Goal: Task Accomplishment & Management: Complete application form

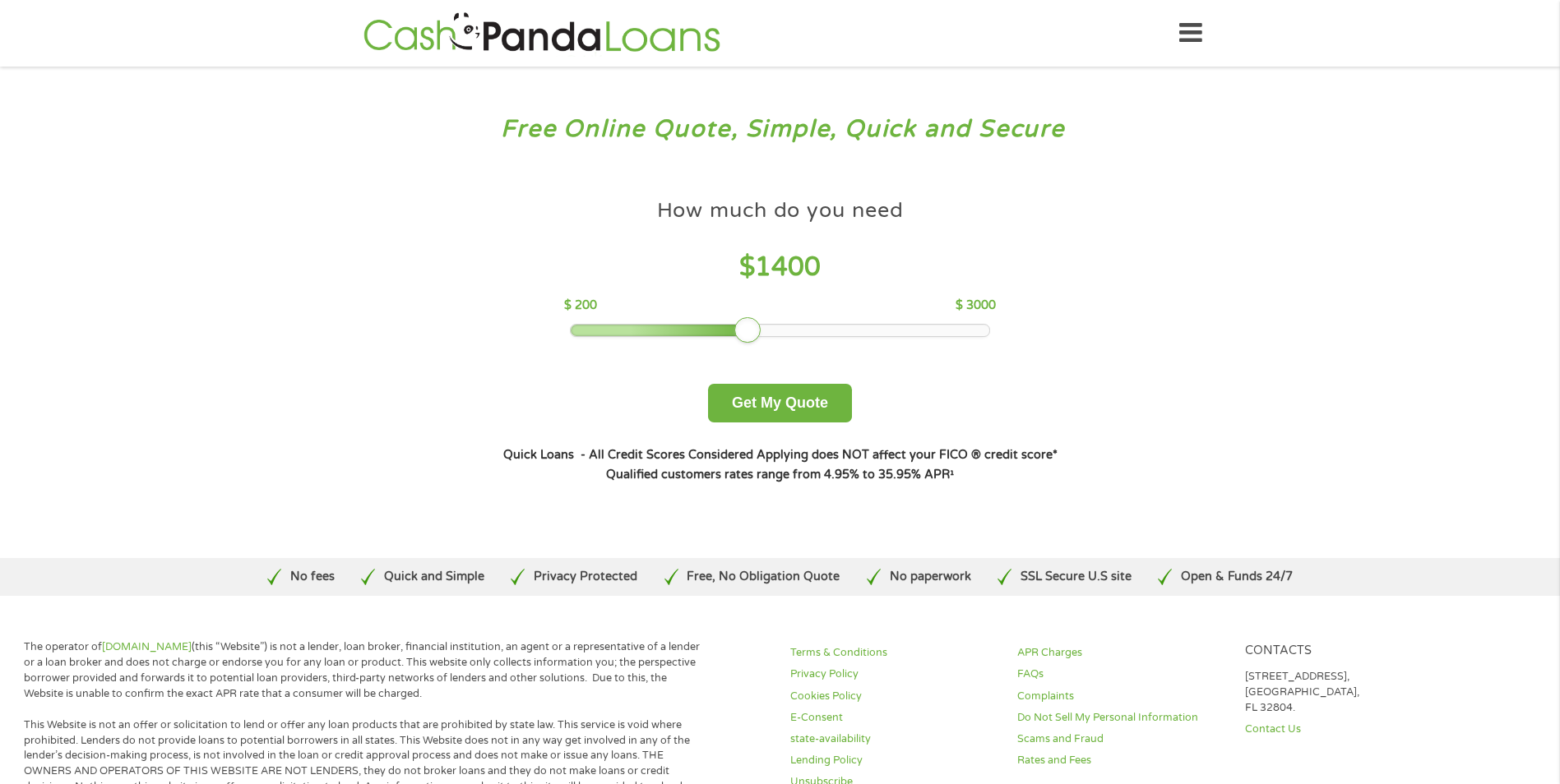
drag, startPoint x: 755, startPoint y: 329, endPoint x: 836, endPoint y: 332, distance: 81.1
click at [836, 332] on div at bounding box center [780, 331] width 419 height 12
drag, startPoint x: 799, startPoint y: 332, endPoint x: 925, endPoint y: 331, distance: 126.0
click at [925, 331] on div at bounding box center [780, 331] width 419 height 12
drag, startPoint x: 791, startPoint y: 327, endPoint x: 981, endPoint y: 324, distance: 190.0
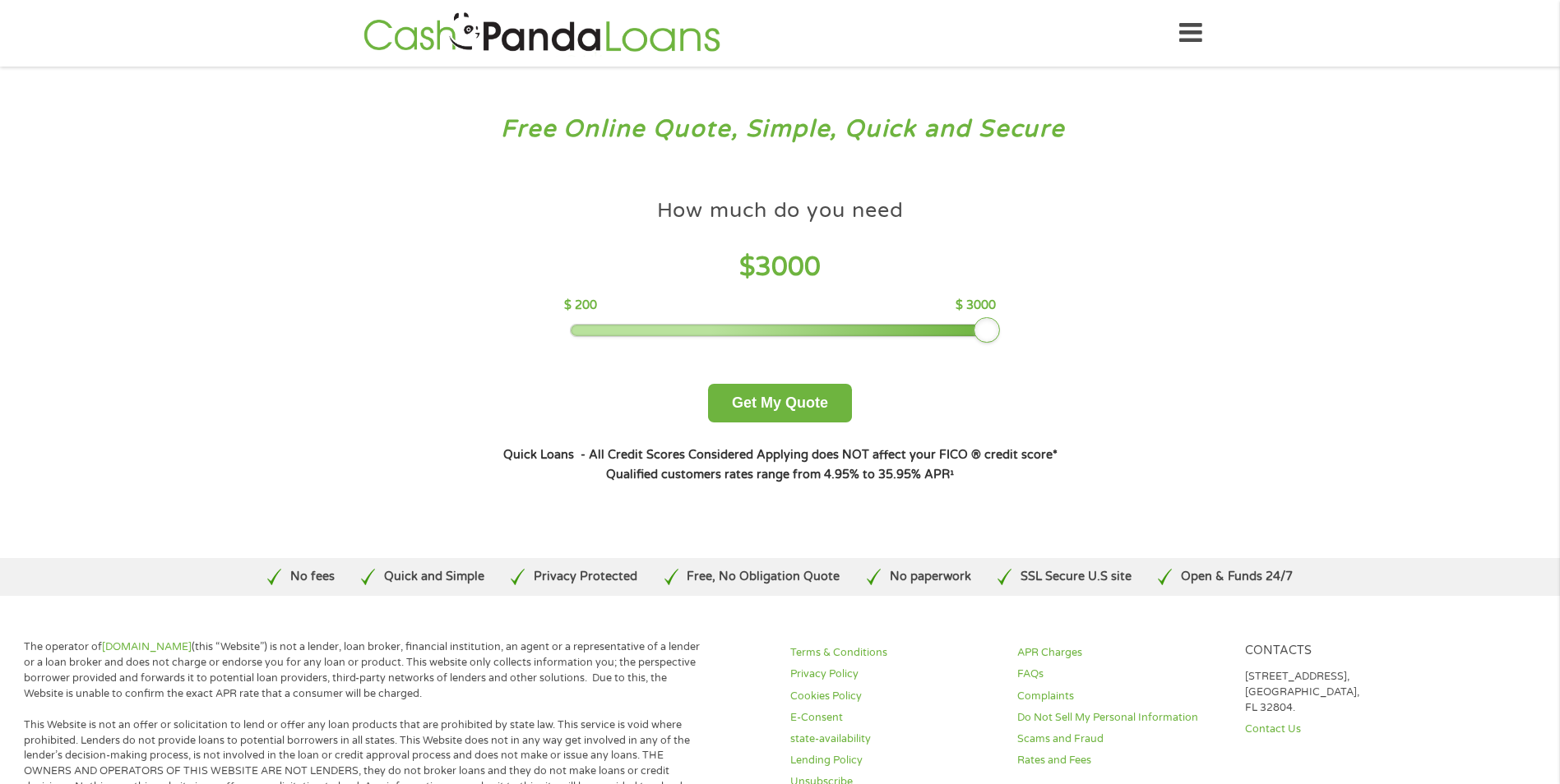
click at [981, 324] on div at bounding box center [986, 330] width 26 height 26
click at [786, 408] on button "Get My Quote" at bounding box center [780, 402] width 144 height 39
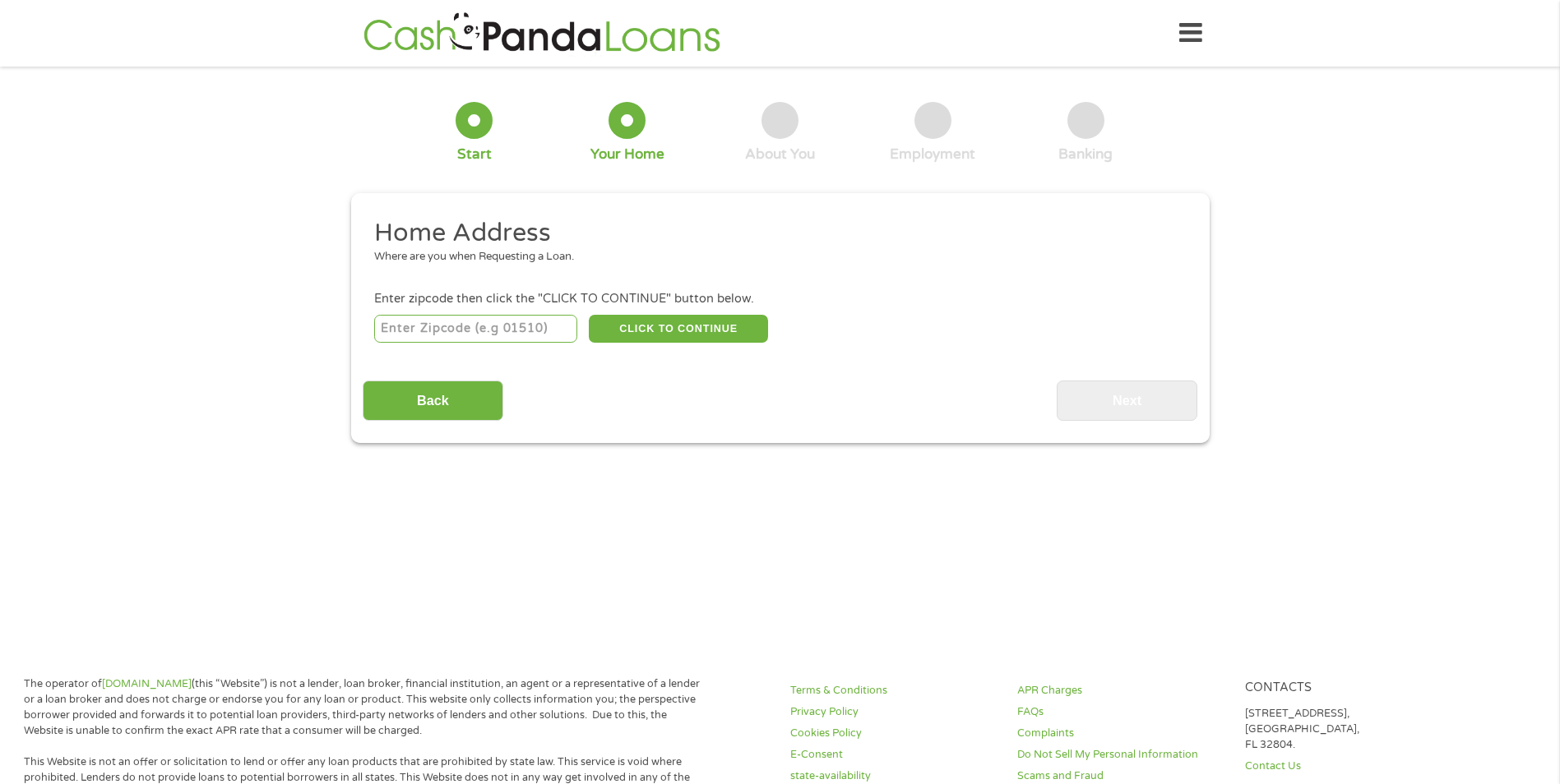
click at [453, 332] on input "number" at bounding box center [475, 329] width 203 height 28
type input "77067"
select select "[US_STATE]"
click at [675, 330] on button "CLICK TO CONTINUE" at bounding box center [678, 329] width 179 height 28
type input "77067"
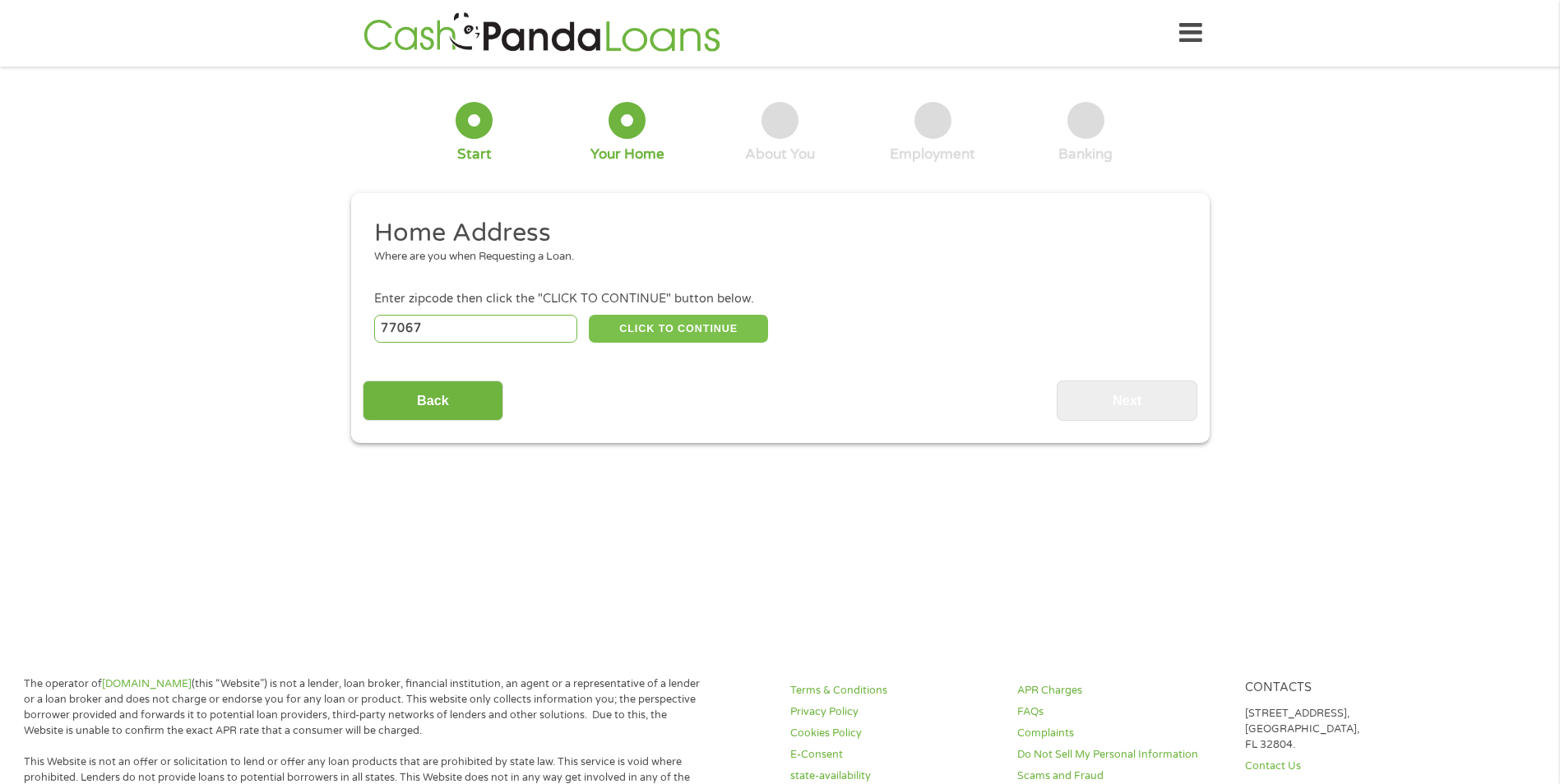
type input "[GEOGRAPHIC_DATA]"
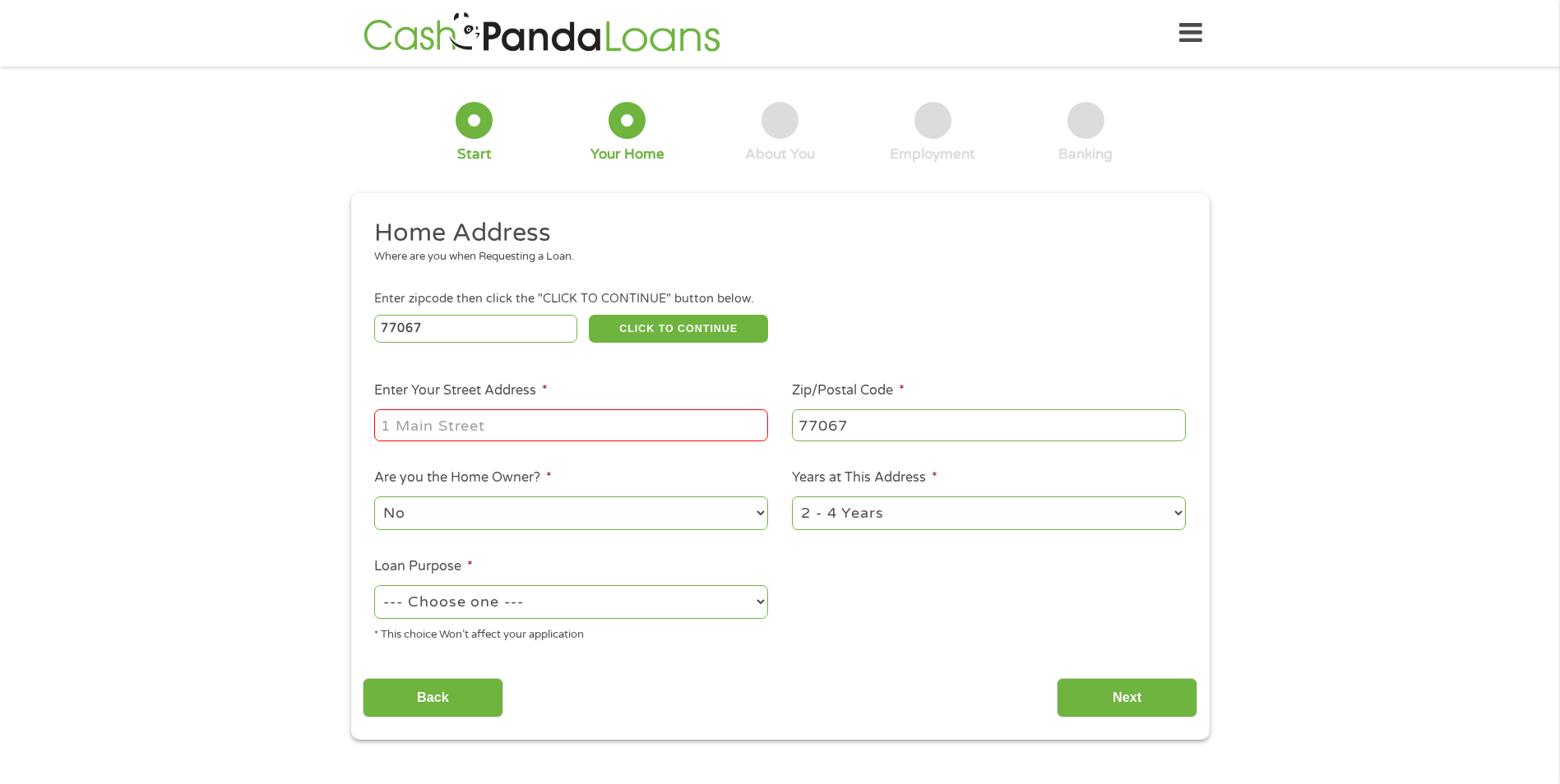
click at [436, 415] on input "Enter Your Street Address *" at bounding box center [571, 424] width 394 height 31
type input "[STREET_ADDRESS]"
click at [437, 496] on select "No Yes" at bounding box center [571, 513] width 394 height 34
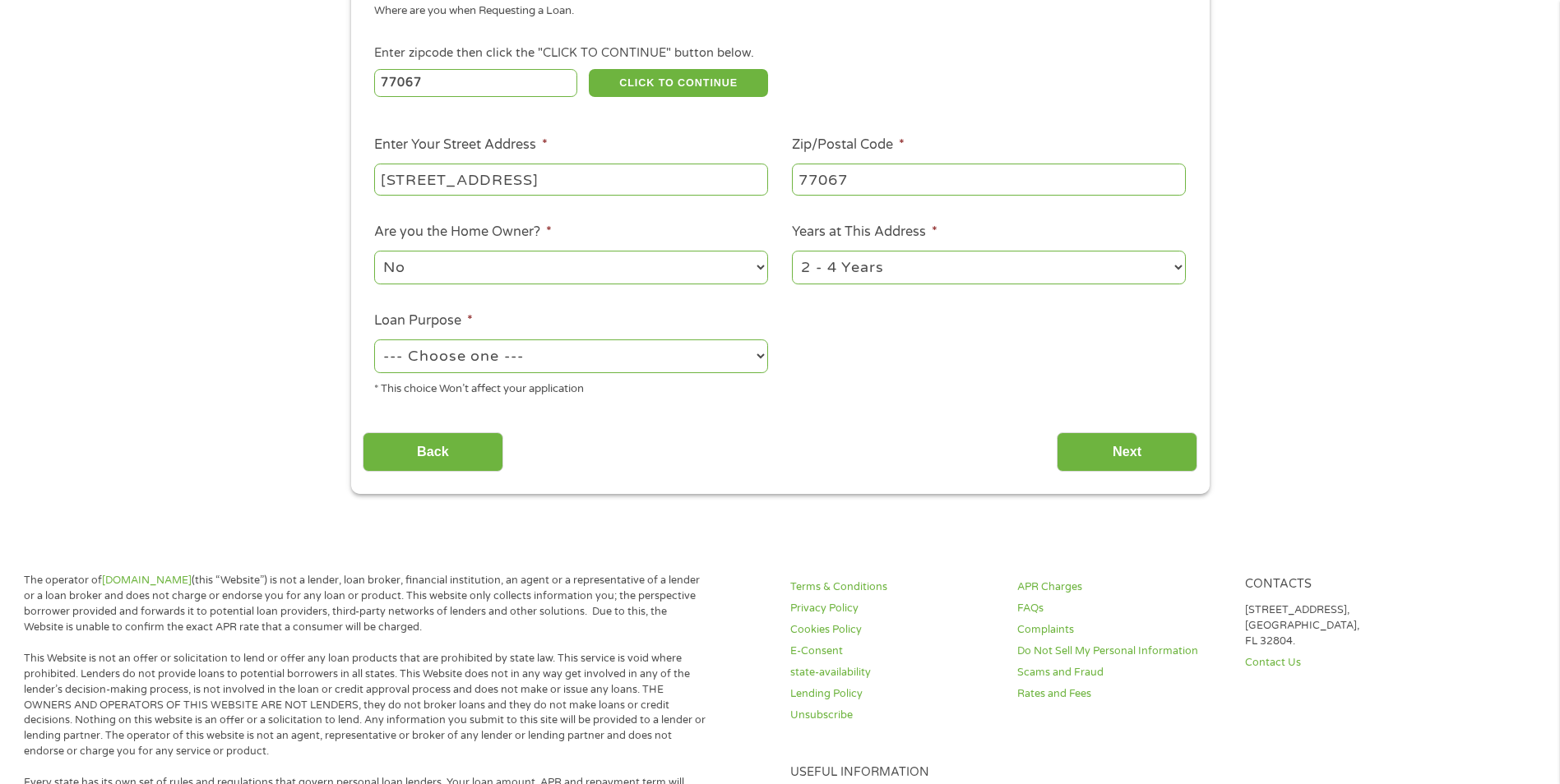
scroll to position [246, 0]
click at [527, 359] on select "--- Choose one --- Pay Bills Debt Consolidation Home Improvement Major Purchase…" at bounding box center [571, 356] width 394 height 34
select select "shorttermcash"
click at [374, 339] on select "--- Choose one --- Pay Bills Debt Consolidation Home Improvement Major Purchase…" at bounding box center [571, 356] width 394 height 34
click at [1086, 445] on input "Next" at bounding box center [1127, 451] width 140 height 41
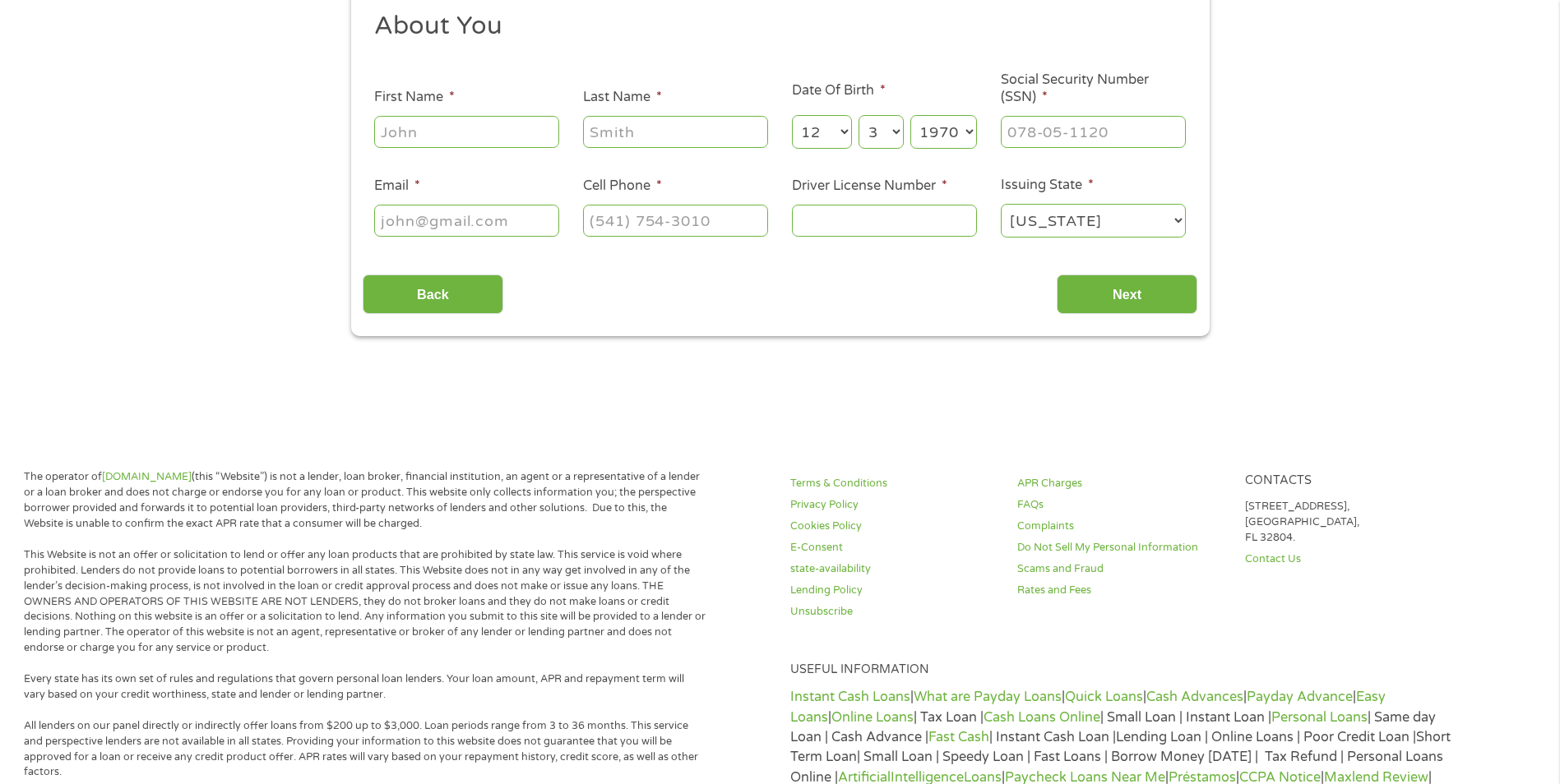
scroll to position [0, 0]
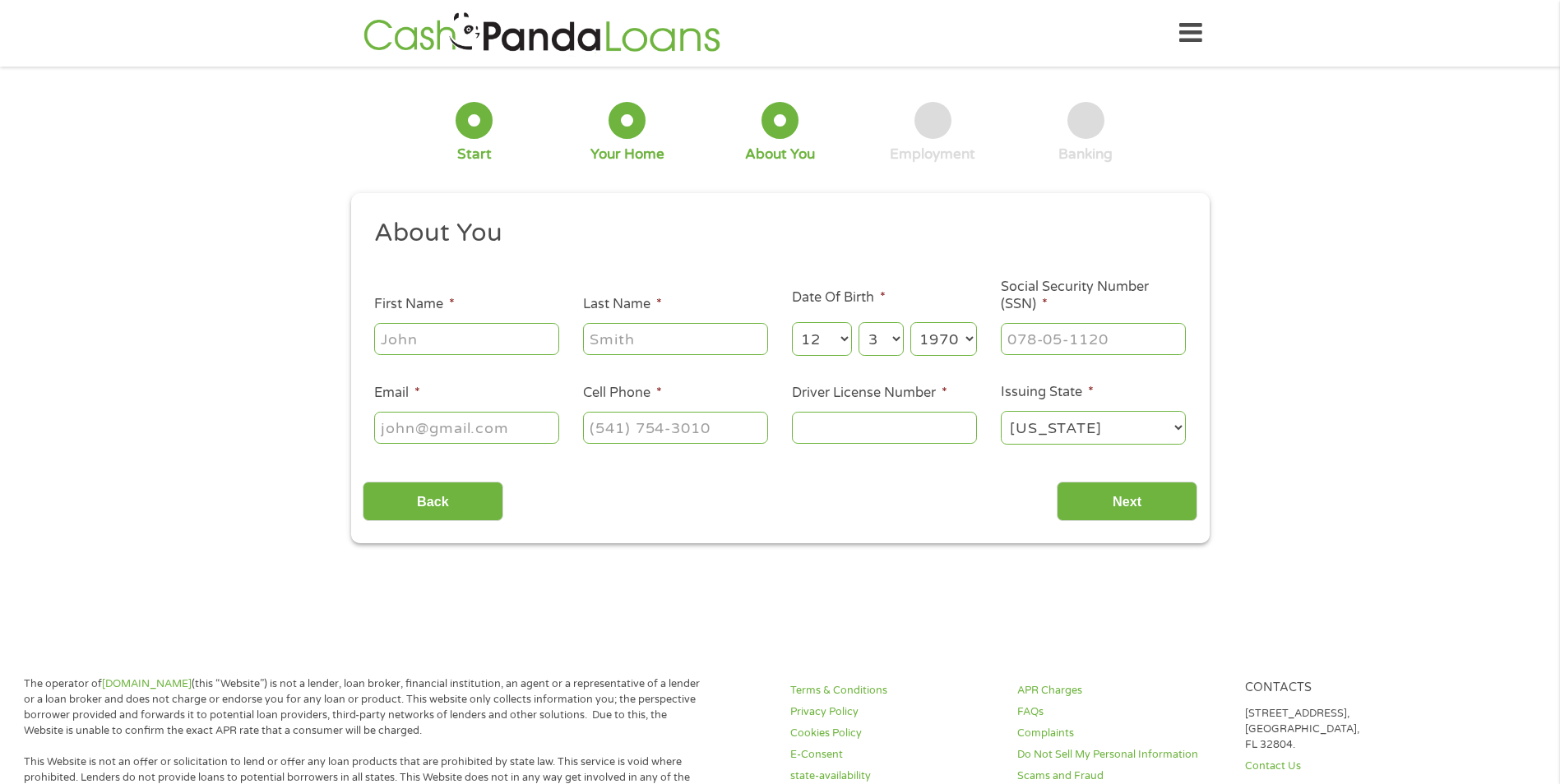
click at [466, 348] on input "First Name *" at bounding box center [466, 338] width 185 height 31
type input "[PERSON_NAME]"
type input "[EMAIL_ADDRESS][DOMAIN_NAME]"
type input "[PHONE_NUMBER]"
